Goal: Task Accomplishment & Management: Manage account settings

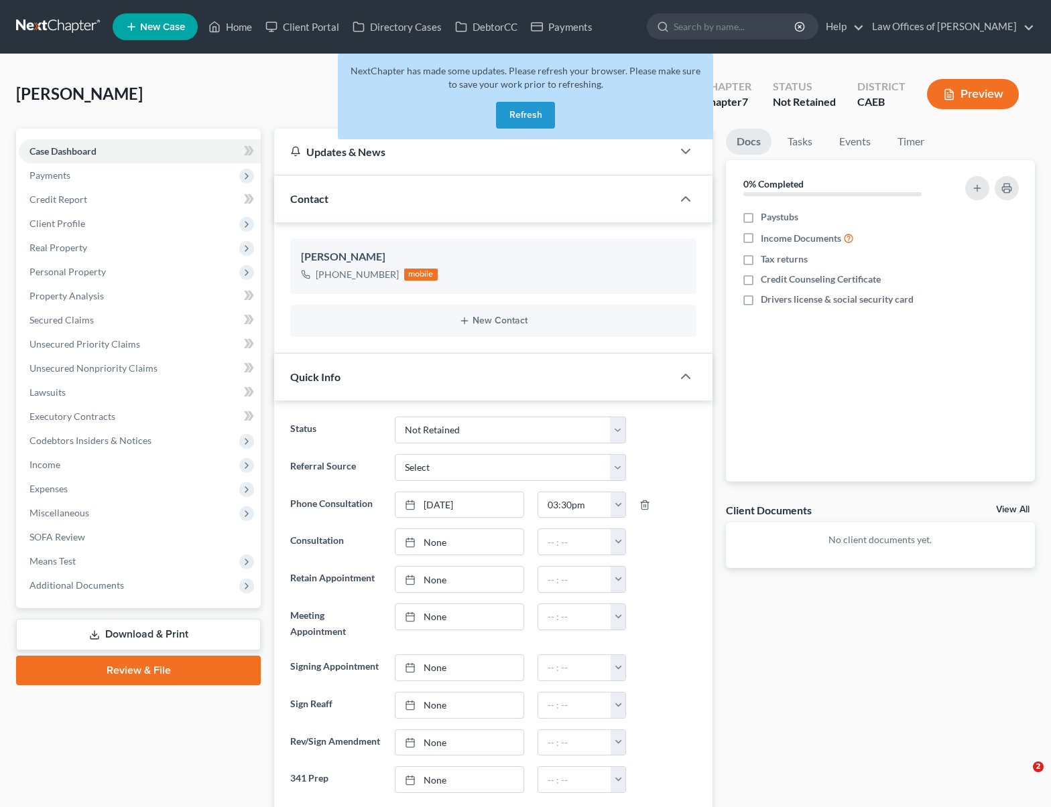
select select "10"
select select "0"
click at [525, 107] on button "Refresh" at bounding box center [525, 115] width 59 height 27
click at [528, 118] on button "Refresh" at bounding box center [525, 115] width 59 height 27
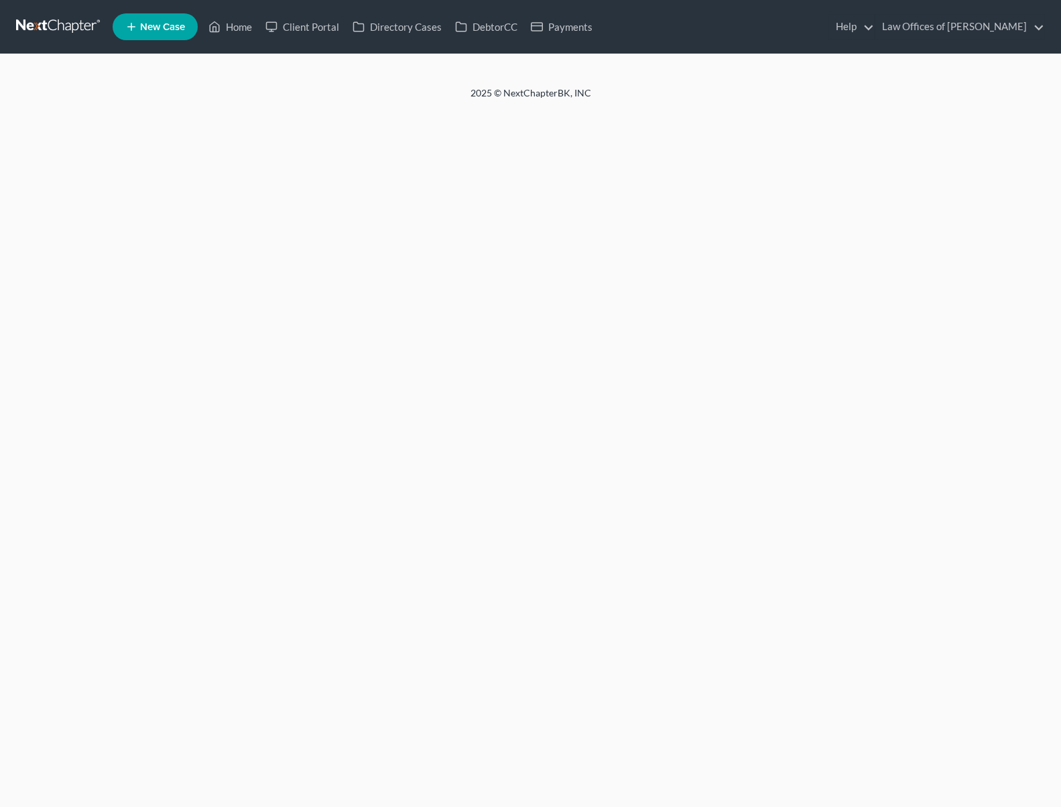
click at [525, 121] on div "Home New Case Client Portal Directory Cases DebtorCC Payments Law Offices of Sc…" at bounding box center [530, 403] width 1061 height 807
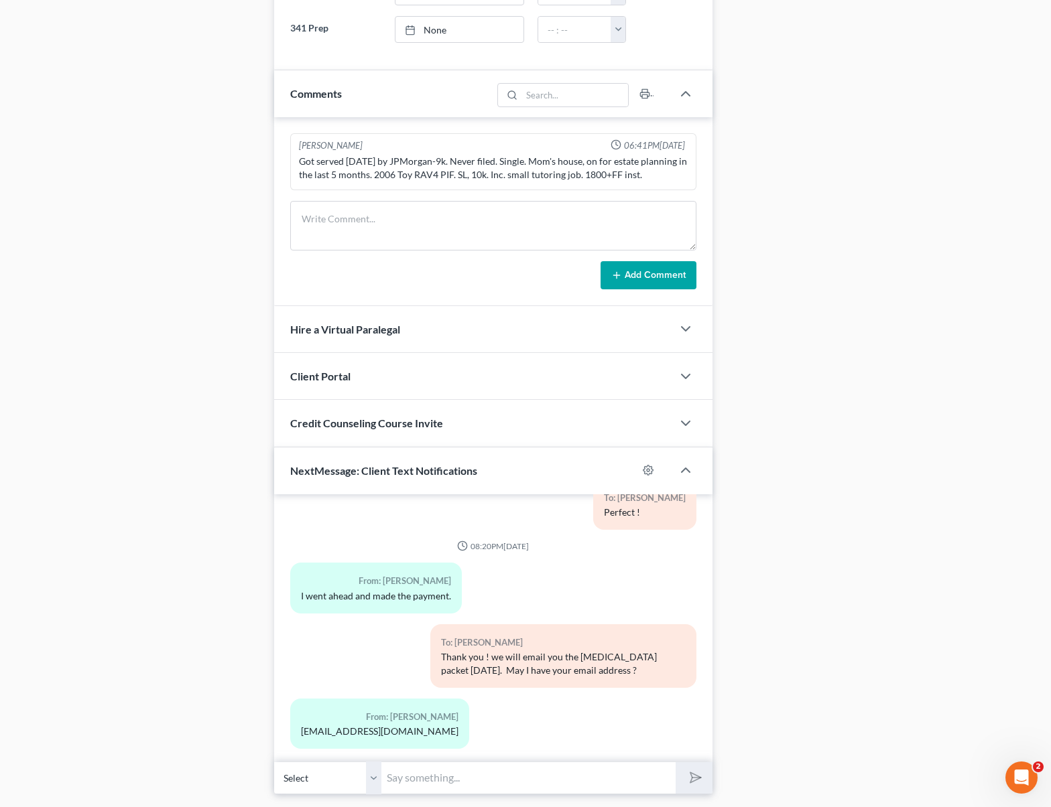
scroll to position [788, 0]
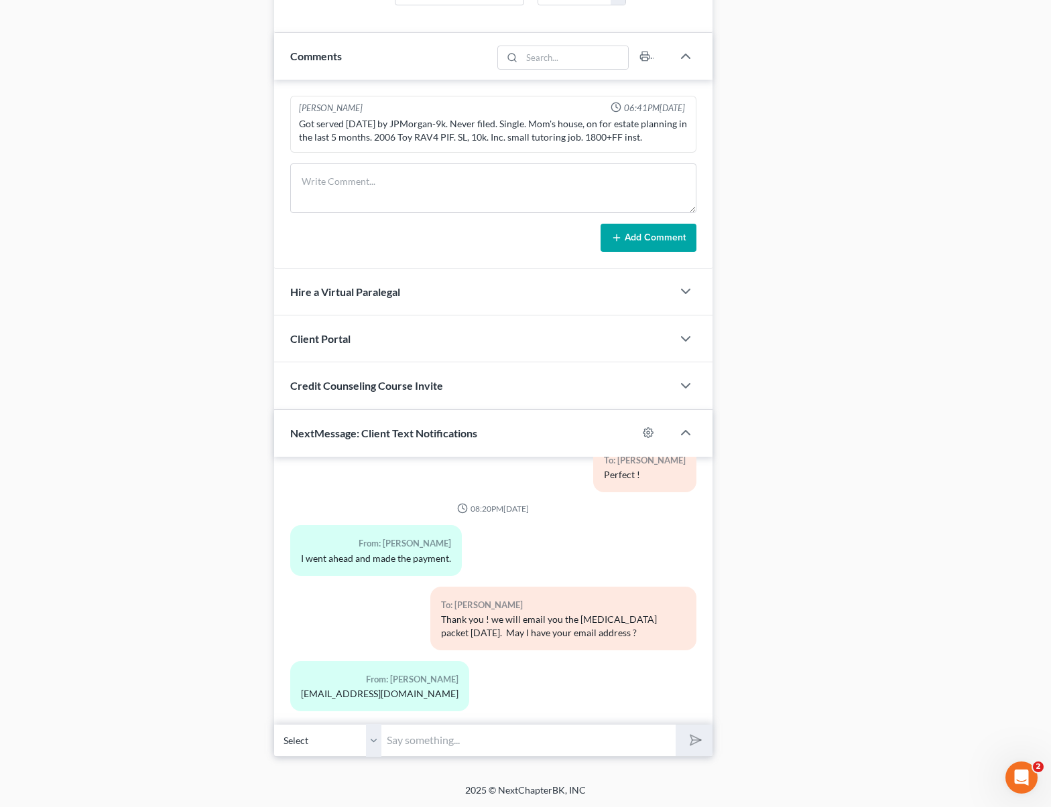
click at [309, 687] on div "[EMAIL_ADDRESS][DOMAIN_NAME]" at bounding box center [379, 693] width 157 height 13
drag, startPoint x: 300, startPoint y: 681, endPoint x: 417, endPoint y: 681, distance: 117.3
click at [417, 681] on div "From: Rebecca Romo beccamromo@gmail.com" at bounding box center [422, 691] width 279 height 61
copy div "[EMAIL_ADDRESS][DOMAIN_NAME]"
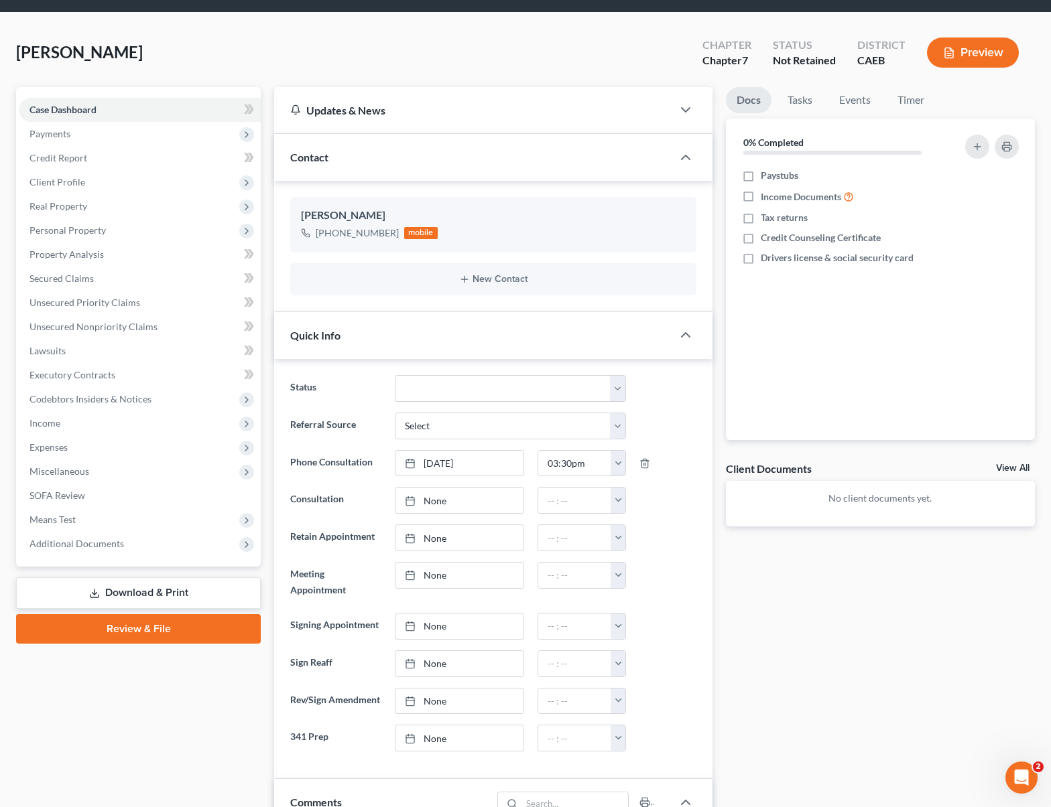
scroll to position [11, 0]
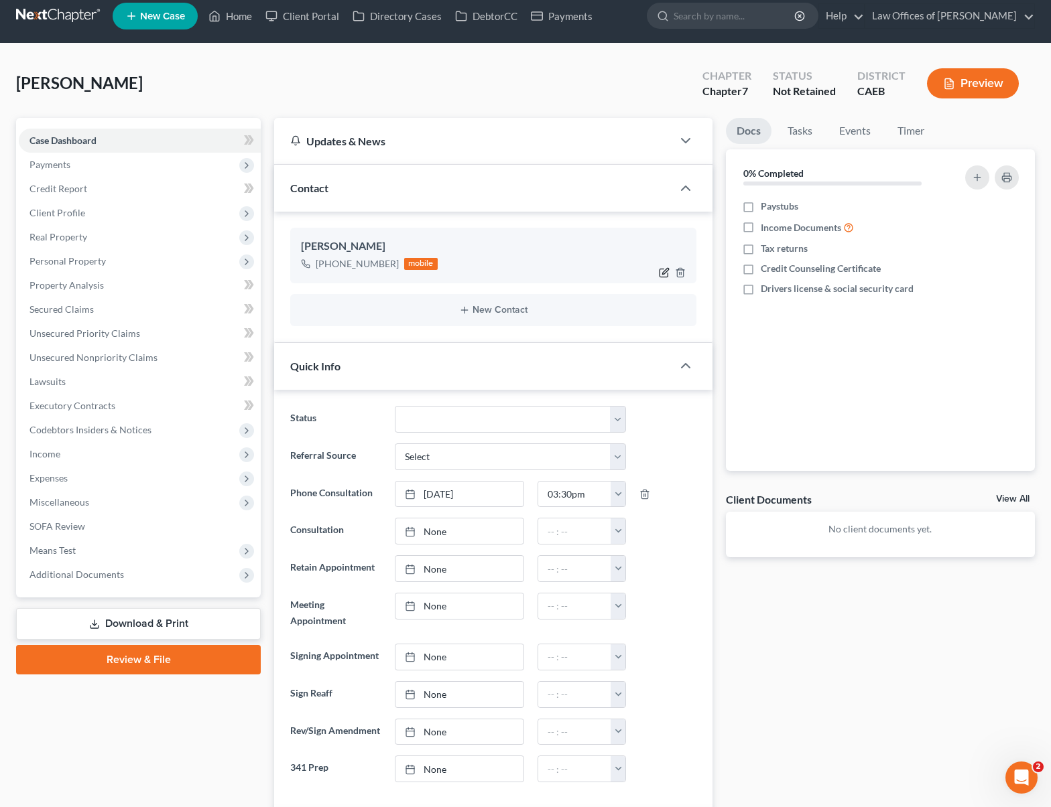
click at [665, 269] on icon "button" at bounding box center [664, 272] width 11 height 11
select select "0"
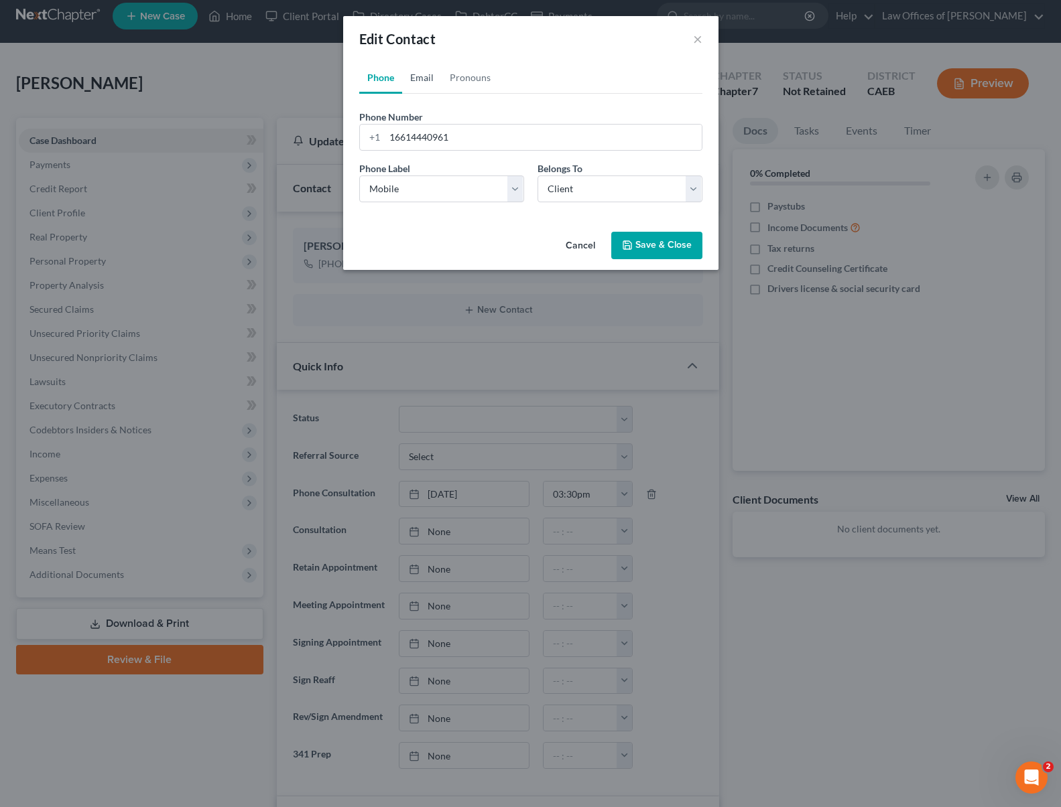
click at [421, 81] on link "Email" at bounding box center [422, 78] width 40 height 32
paste input "[EMAIL_ADDRESS][DOMAIN_NAME]"
type input "[EMAIL_ADDRESS][DOMAIN_NAME]"
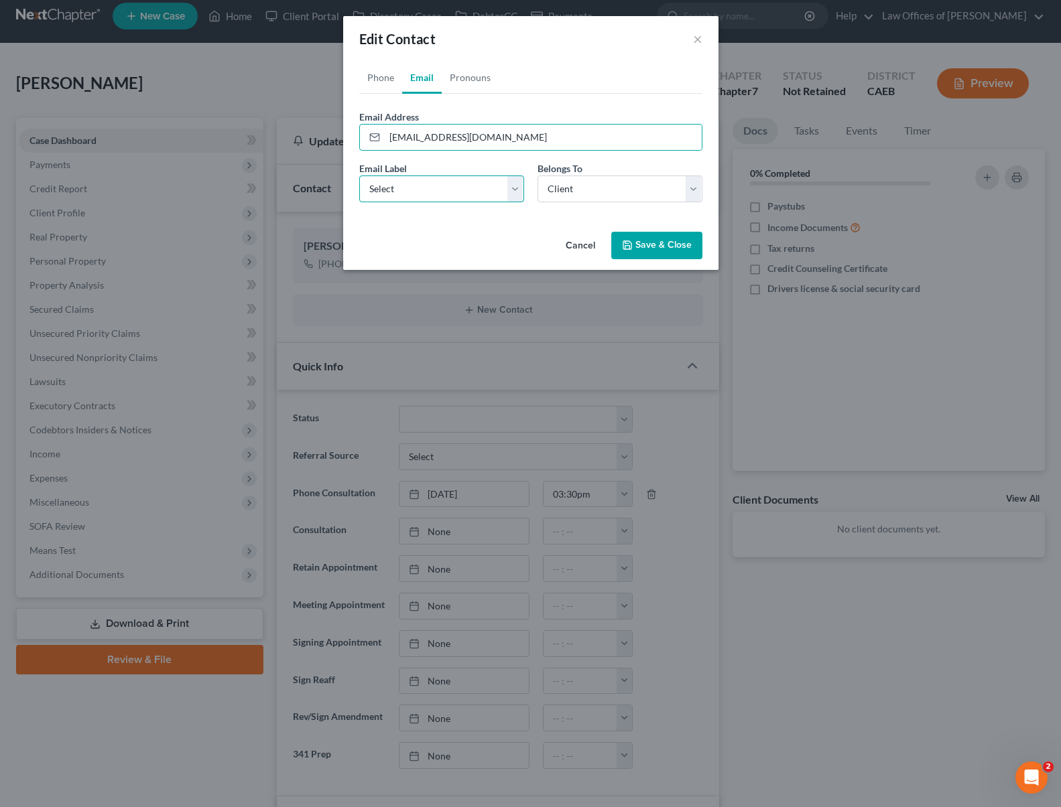
click at [518, 188] on select "Select Home Work Other" at bounding box center [441, 189] width 165 height 27
select select "0"
click at [359, 176] on select "Select Home Work Other" at bounding box center [441, 189] width 165 height 27
click at [649, 242] on button "Save & Close" at bounding box center [656, 246] width 91 height 28
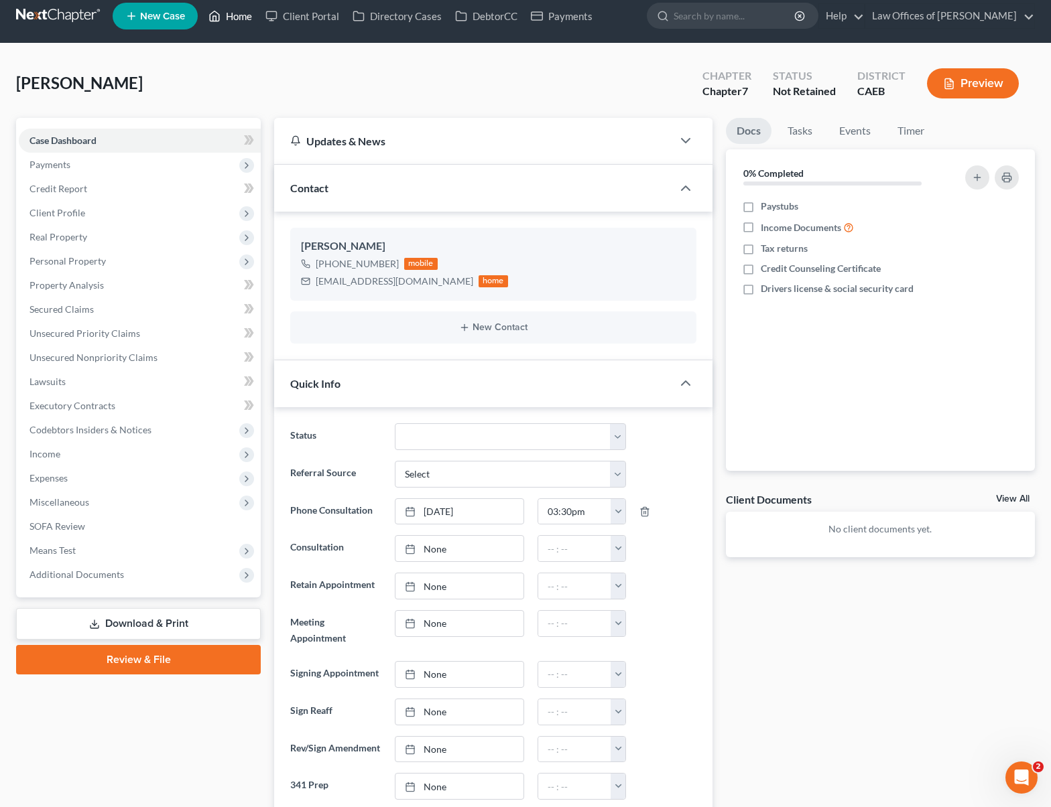
click at [242, 20] on link "Home" at bounding box center [230, 16] width 57 height 24
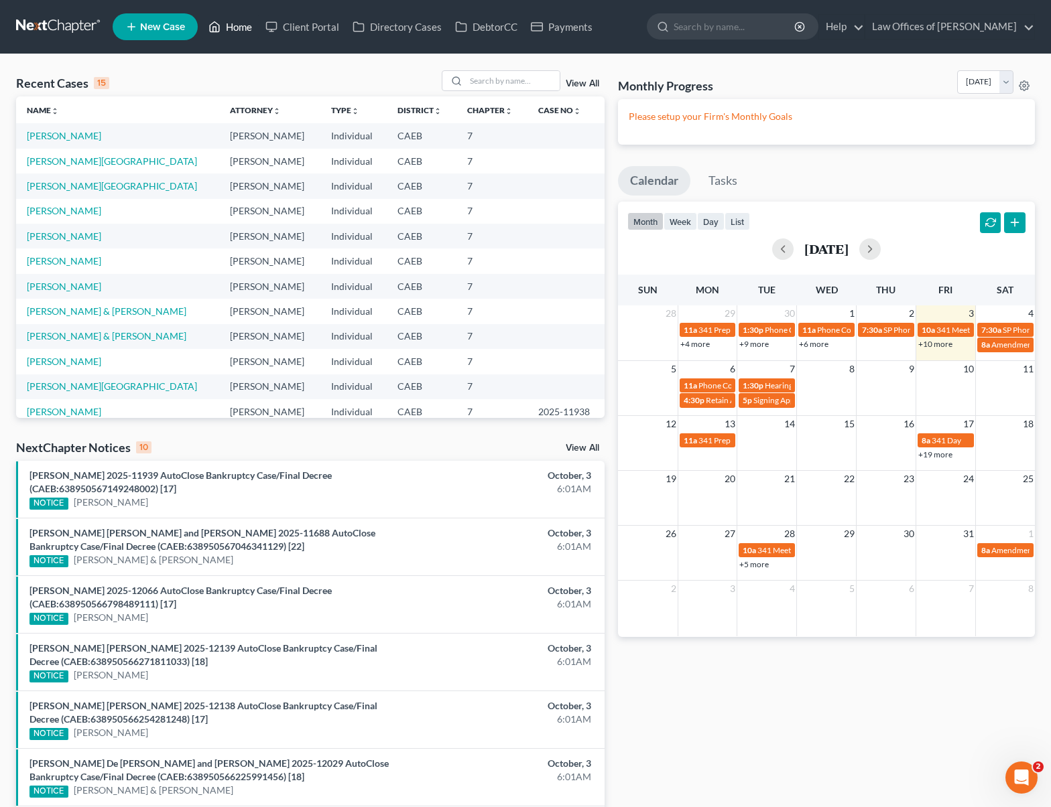
scroll to position [3, 0]
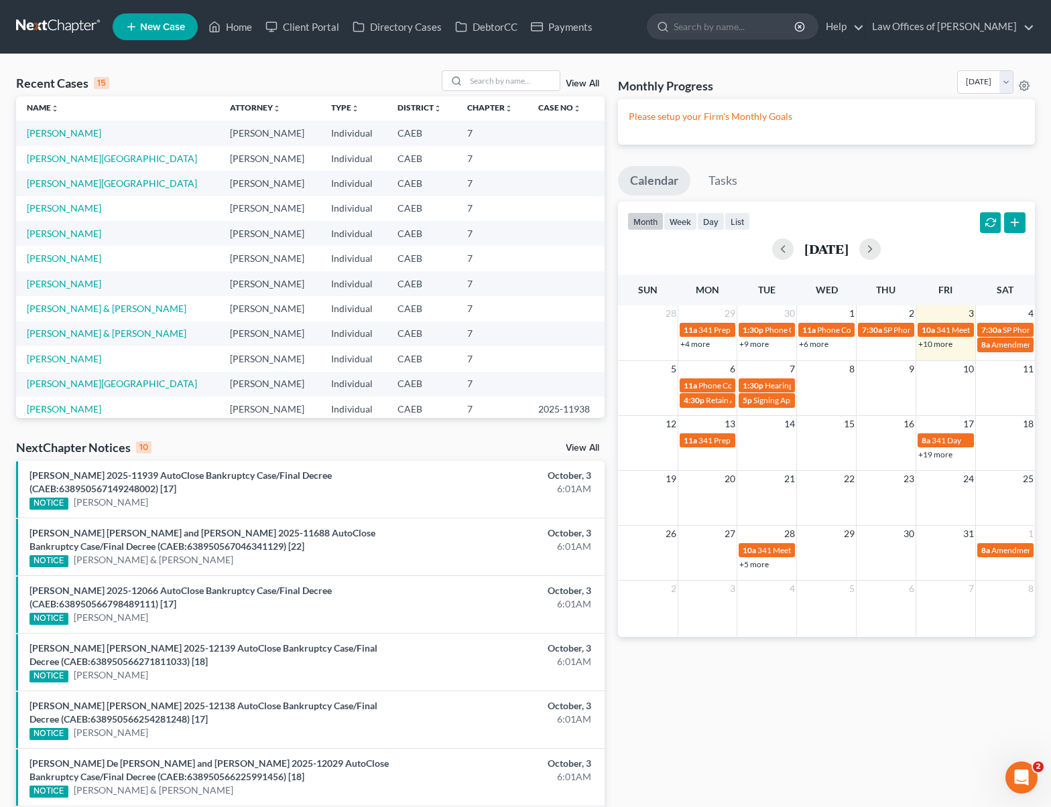
click at [931, 456] on link "+19 more" at bounding box center [935, 455] width 34 height 10
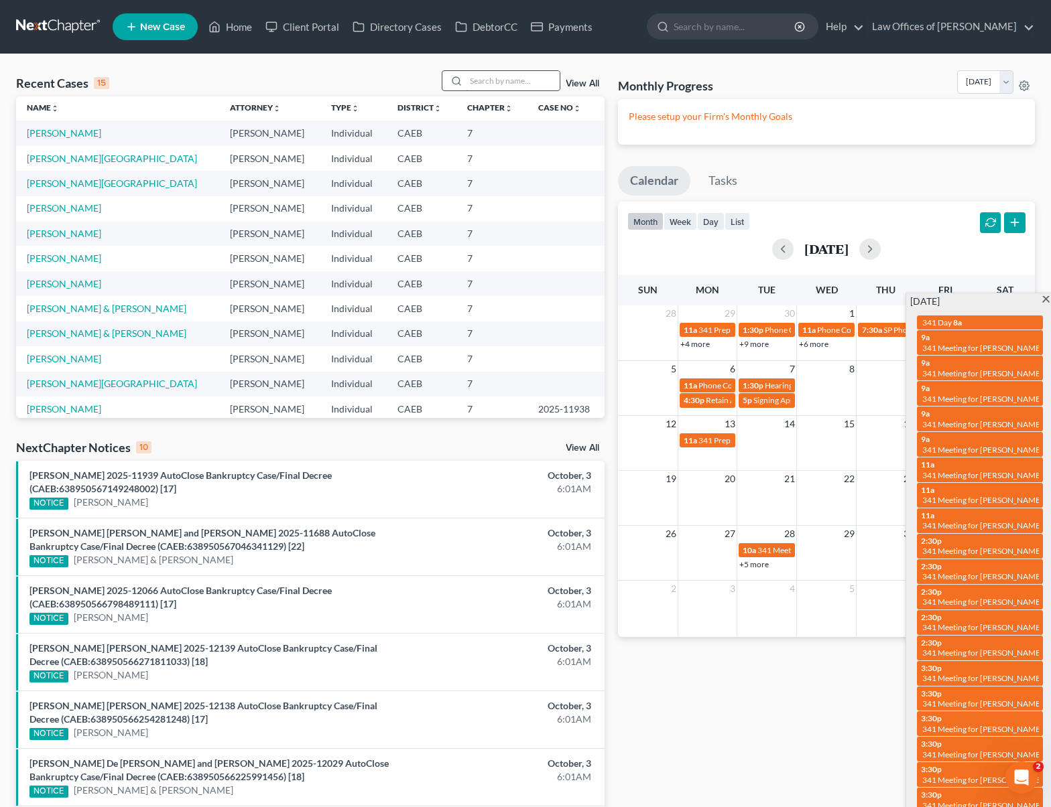
click at [494, 80] on input "search" at bounding box center [513, 80] width 94 height 19
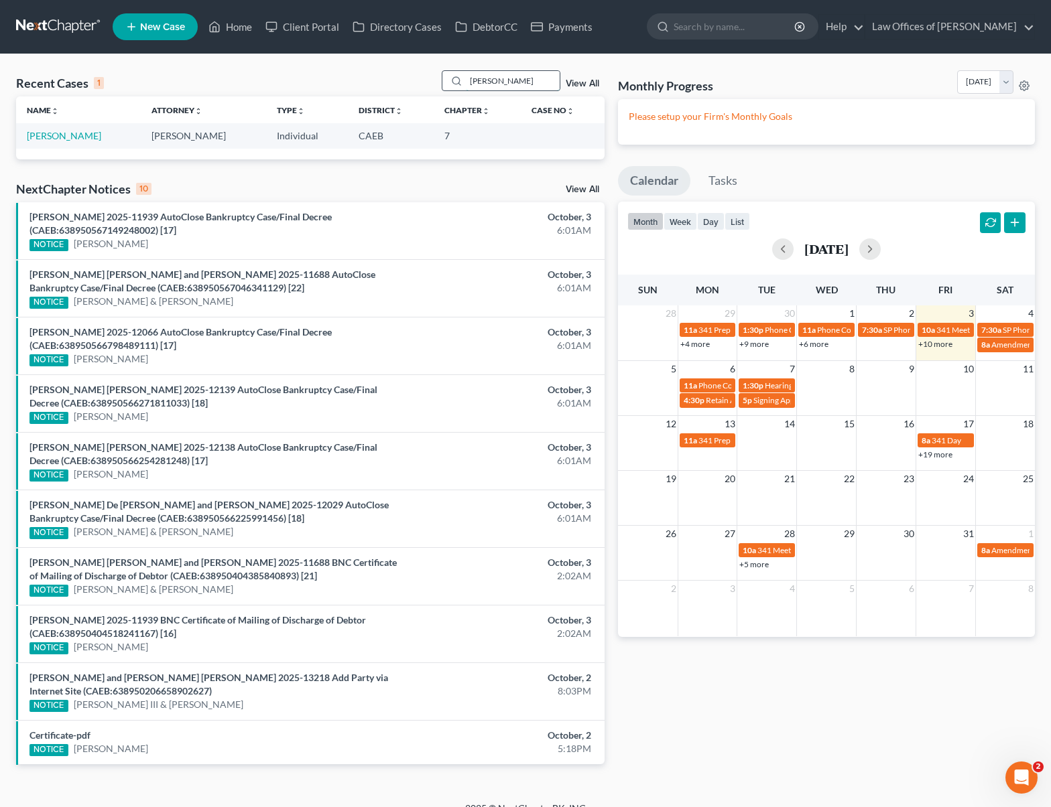
scroll to position [0, 0]
type input "biven"
click at [79, 139] on link "Bivens, Ginesha" at bounding box center [64, 135] width 74 height 11
select select "6"
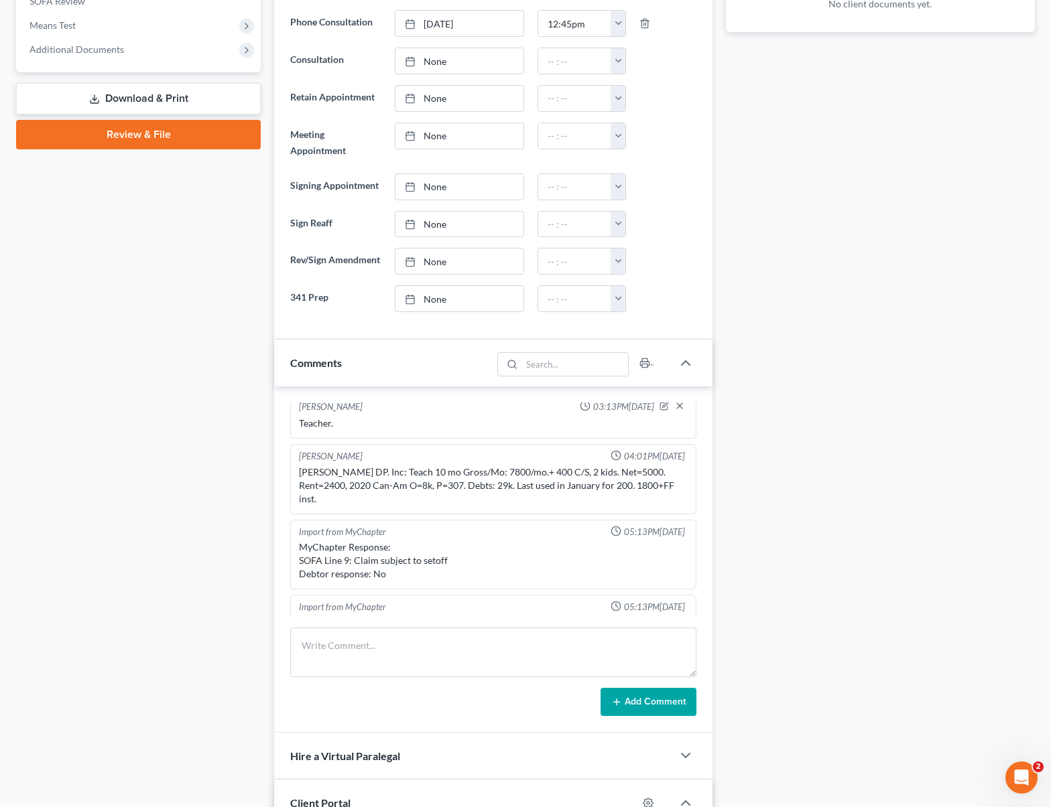
scroll to position [7, 0]
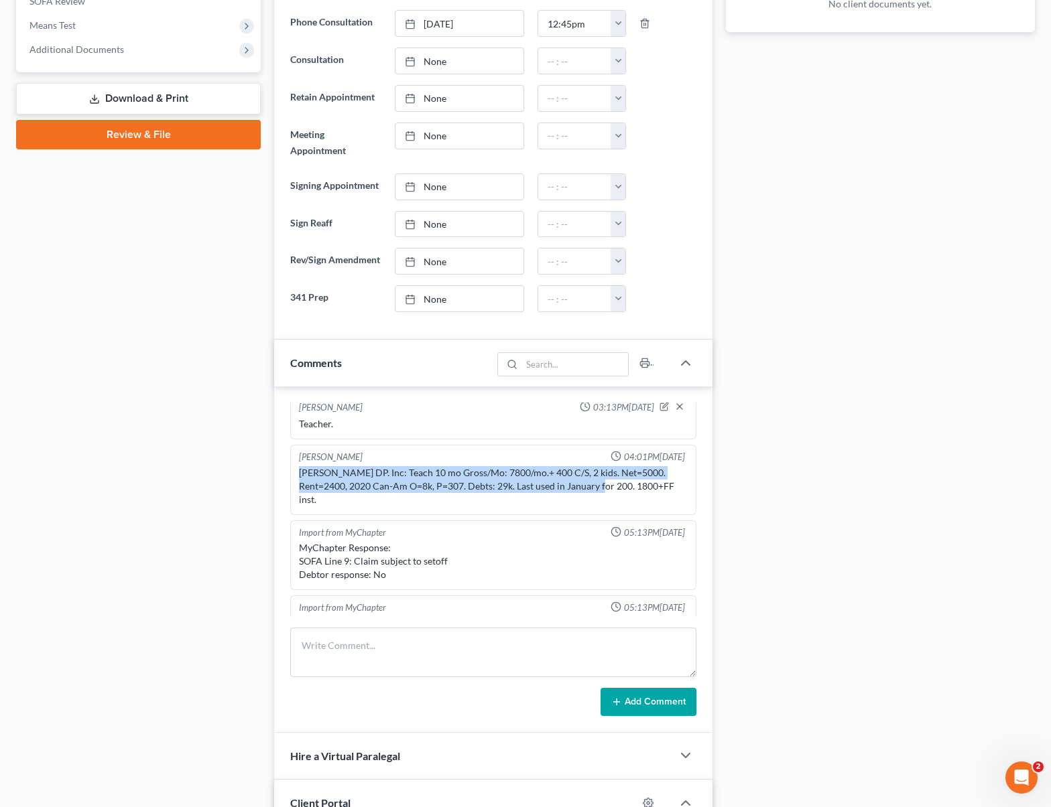
drag, startPoint x: 302, startPoint y: 470, endPoint x: 582, endPoint y: 486, distance: 280.5
click at [582, 486] on div "Tatiana Shotwell's DP. Inc: Teach 10 mo Gross/Mo: 7800/mo.+ 400 C/S, 2 kids. Ne…" at bounding box center [493, 486] width 389 height 40
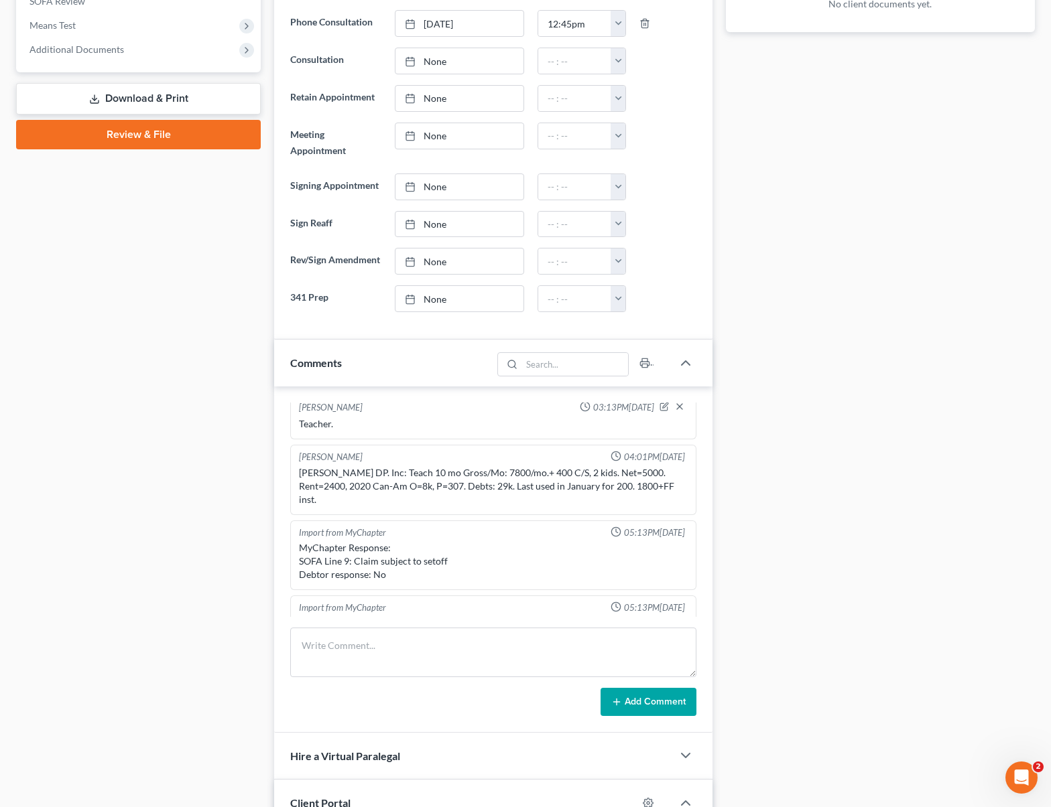
click at [523, 464] on div "Tatiana Shotwell's DP. Inc: Teach 10 mo Gross/Mo: 7800/mo.+ 400 C/S, 2 kids. Ne…" at bounding box center [493, 487] width 394 height 46
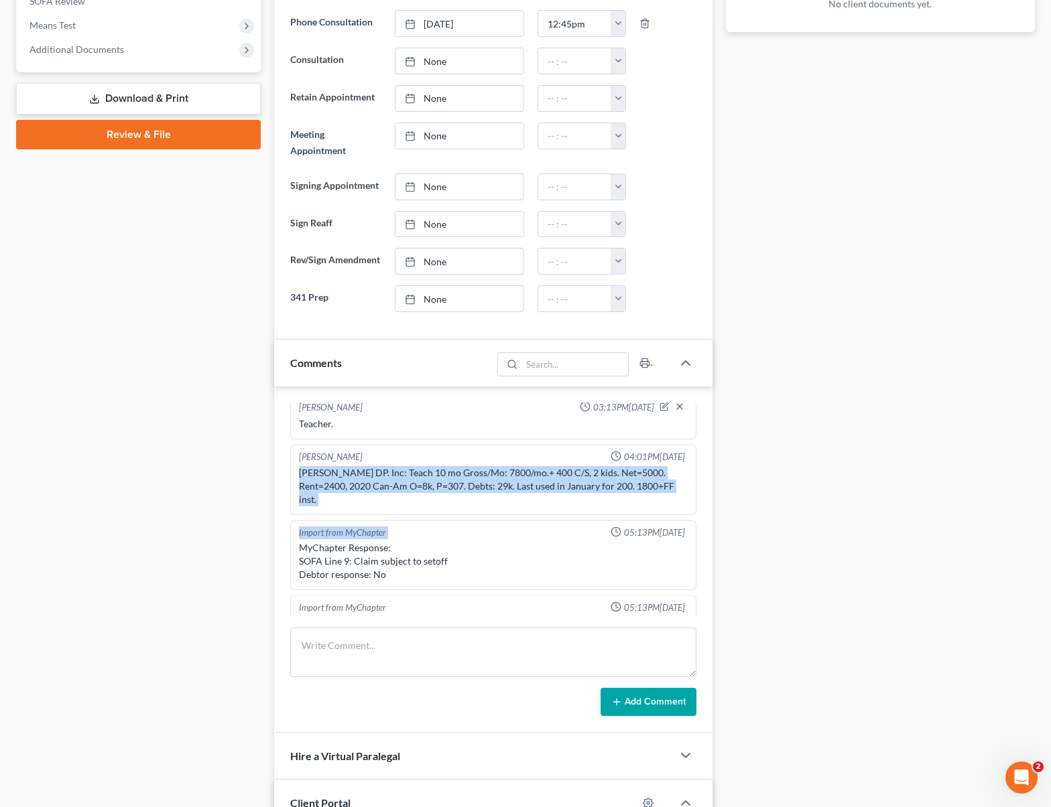
drag, startPoint x: 296, startPoint y: 471, endPoint x: 630, endPoint y: 520, distance: 337.2
click at [630, 520] on ng-include "Dora Solis 03:13PM, 02/06/2025 Teacher. Scott Bell 04:01PM, 02/07/2025 Tatiana …" at bounding box center [493, 705] width 406 height 621
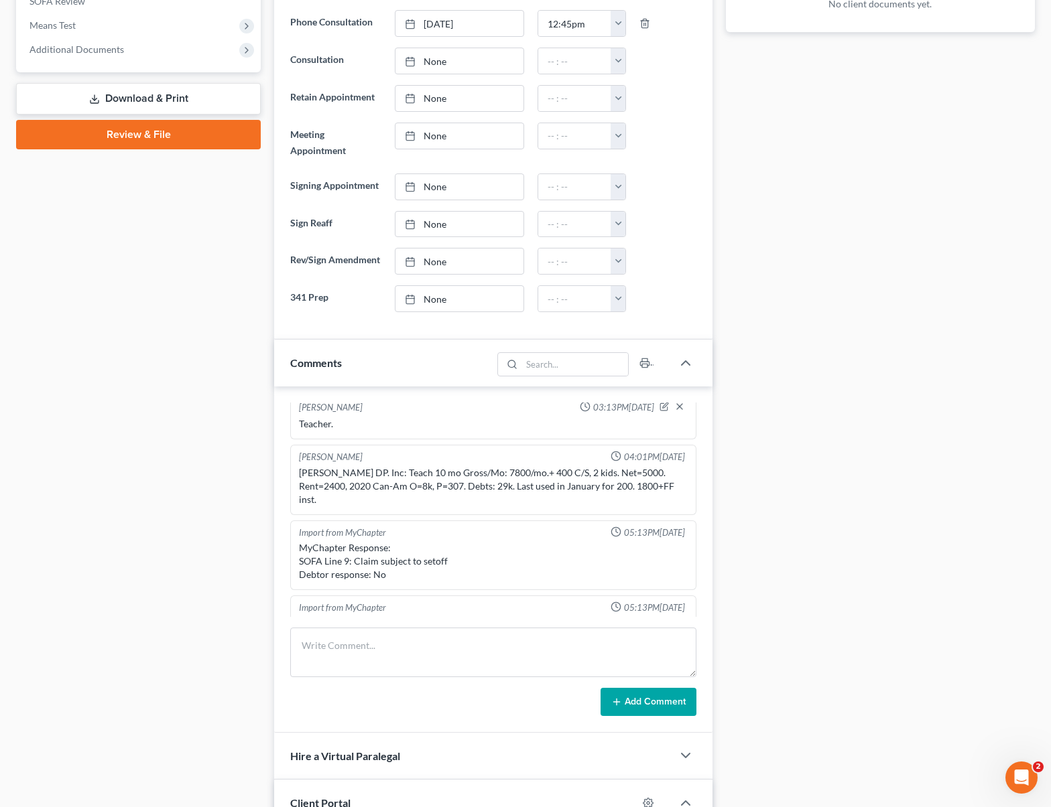
click at [547, 492] on div "Tatiana Shotwell's DP. Inc: Teach 10 mo Gross/Mo: 7800/mo.+ 400 C/S, 2 kids. Ne…" at bounding box center [493, 486] width 389 height 40
drag, startPoint x: 295, startPoint y: 470, endPoint x: 627, endPoint y: 496, distance: 332.8
click at [627, 496] on div "Tatiana Shotwell's DP. Inc: Teach 10 mo Gross/Mo: 7800/mo.+ 400 C/S, 2 kids. Ne…" at bounding box center [493, 487] width 394 height 46
copy div "Tatiana Shotwell's DP. Inc: Teach 10 mo Gross/Mo: 7800/mo.+ 400 C/S, 2 kids. Ne…"
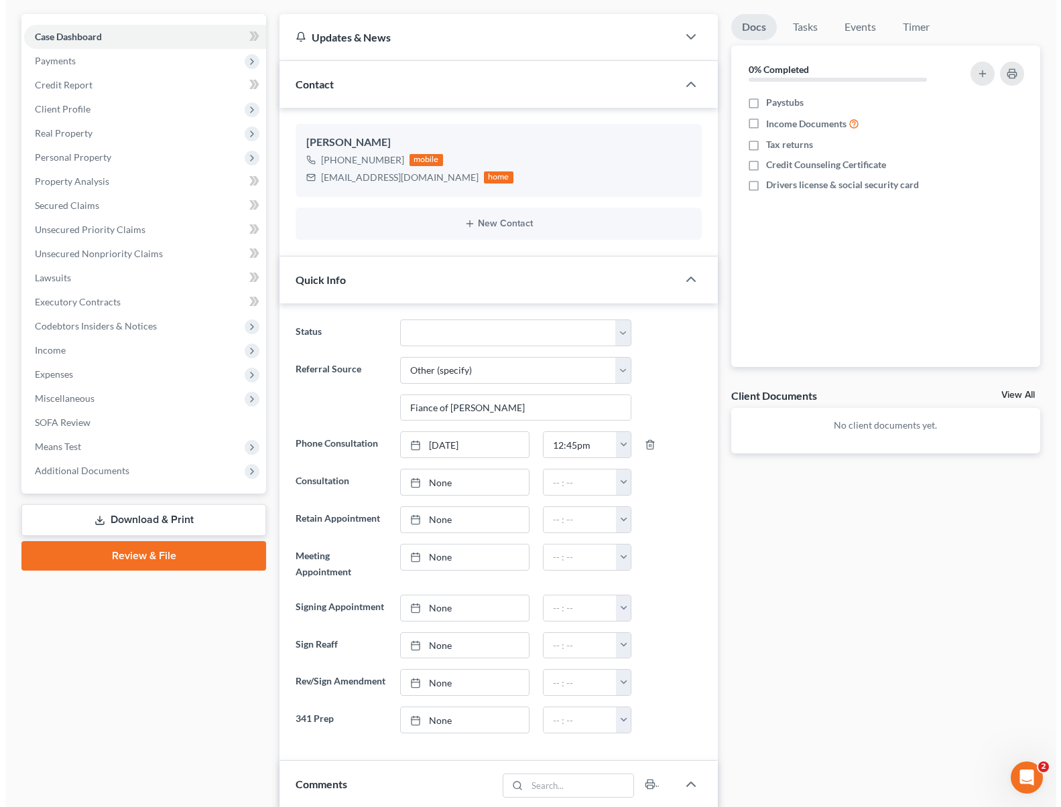
scroll to position [0, 0]
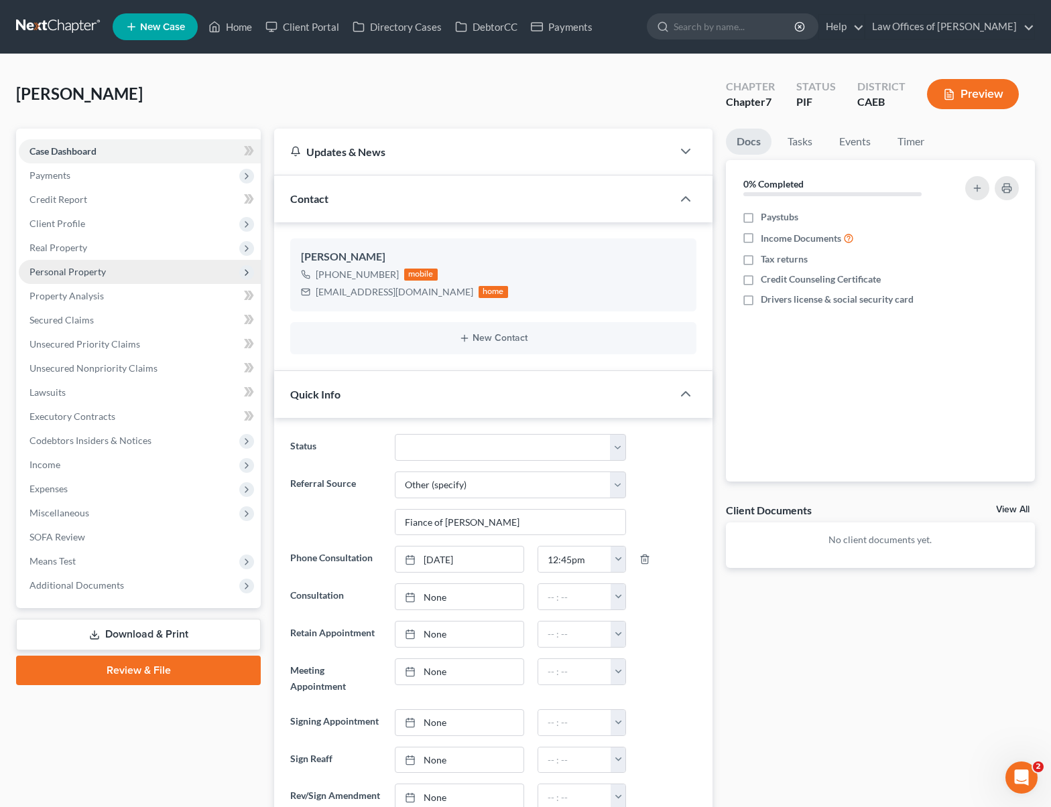
click at [121, 274] on span "Personal Property" at bounding box center [140, 272] width 242 height 24
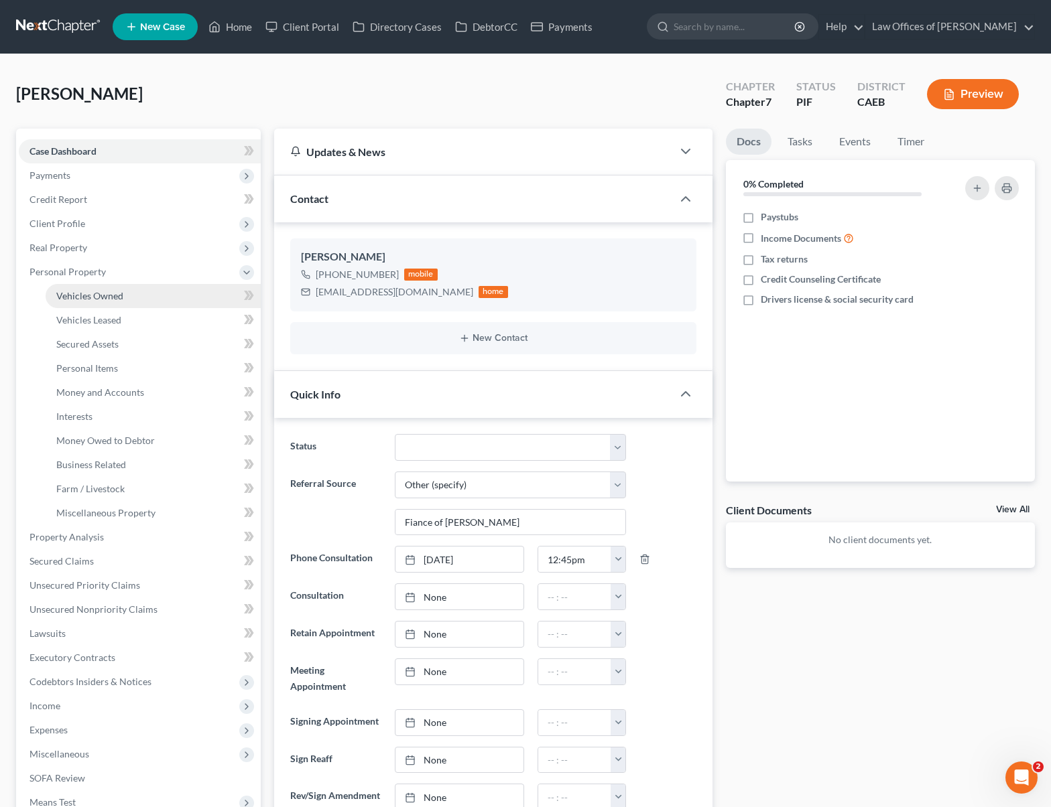
click at [138, 294] on link "Vehicles Owned" at bounding box center [153, 296] width 215 height 24
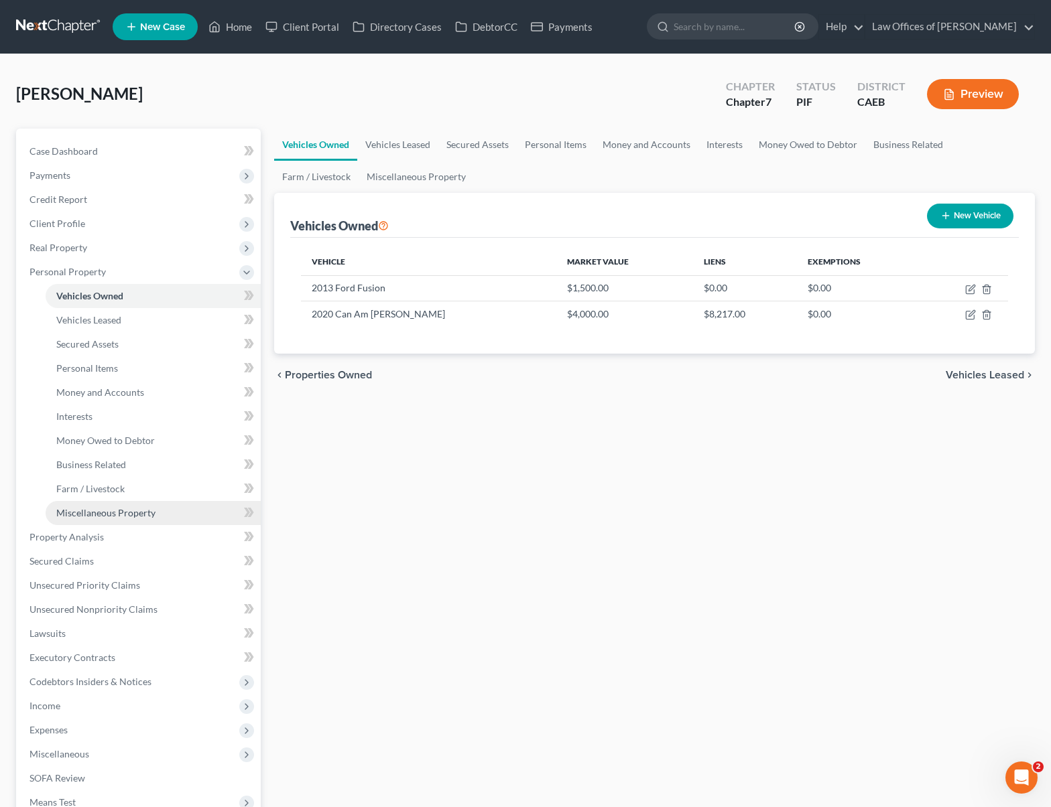
click at [163, 515] on link "Miscellaneous Property" at bounding box center [153, 513] width 215 height 24
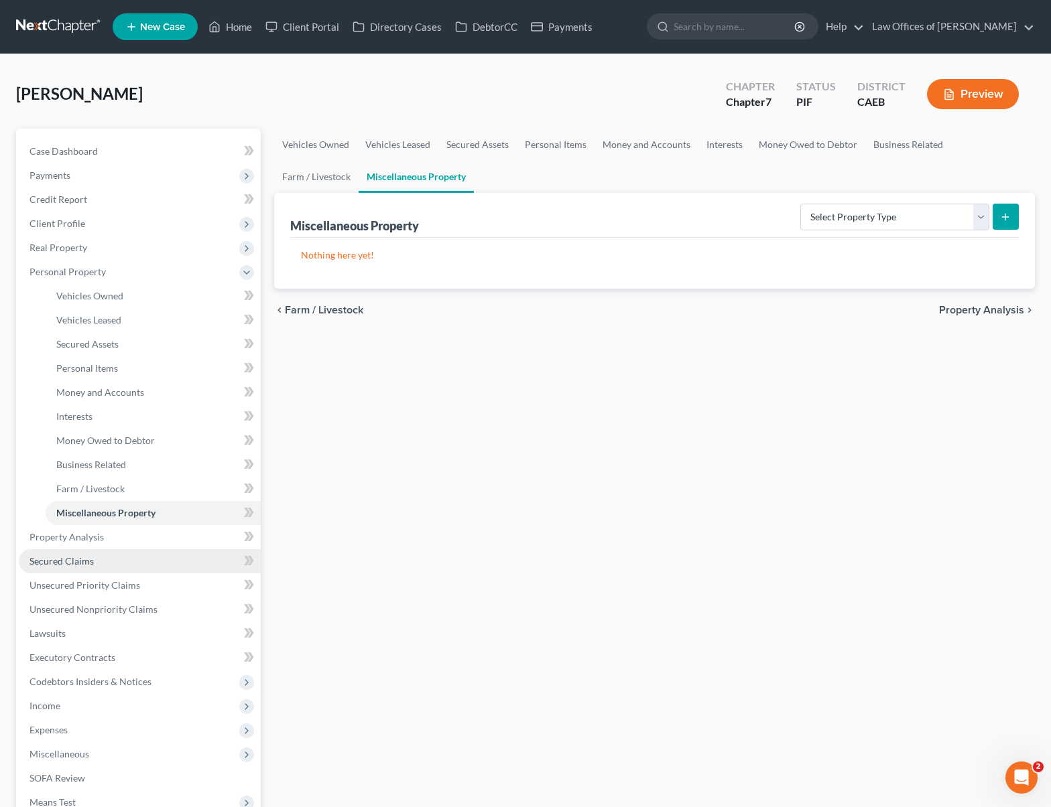
click at [96, 557] on link "Secured Claims" at bounding box center [140, 561] width 242 height 24
